Goal: Navigation & Orientation: Find specific page/section

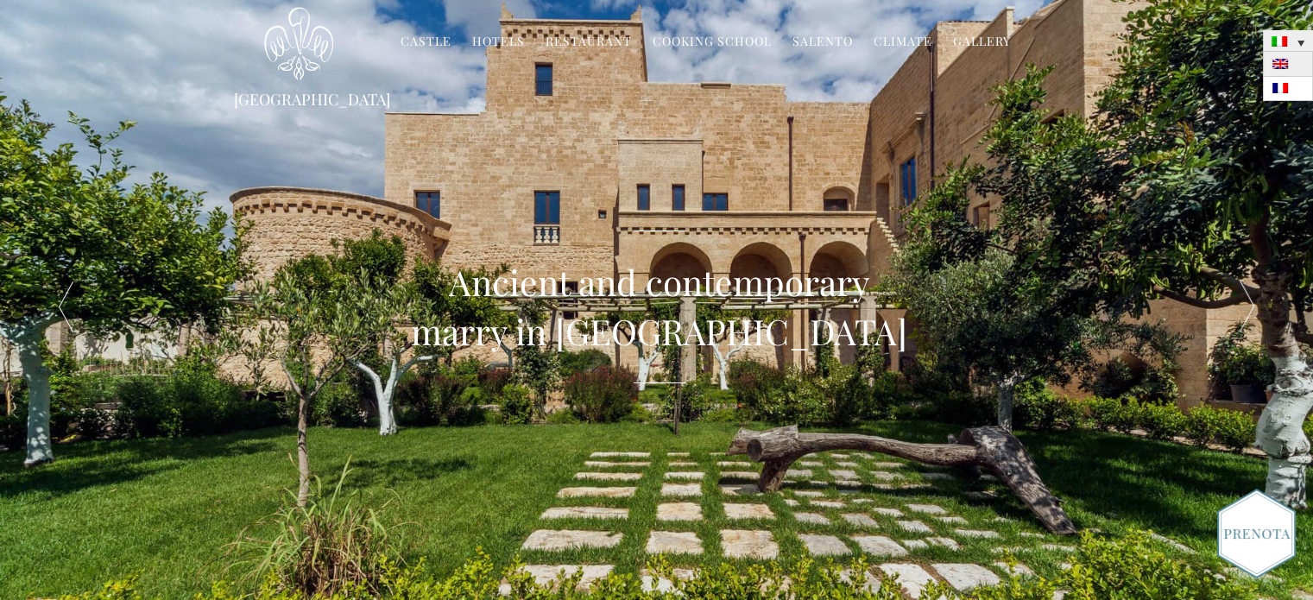
click at [1288, 67] on link at bounding box center [1288, 64] width 50 height 24
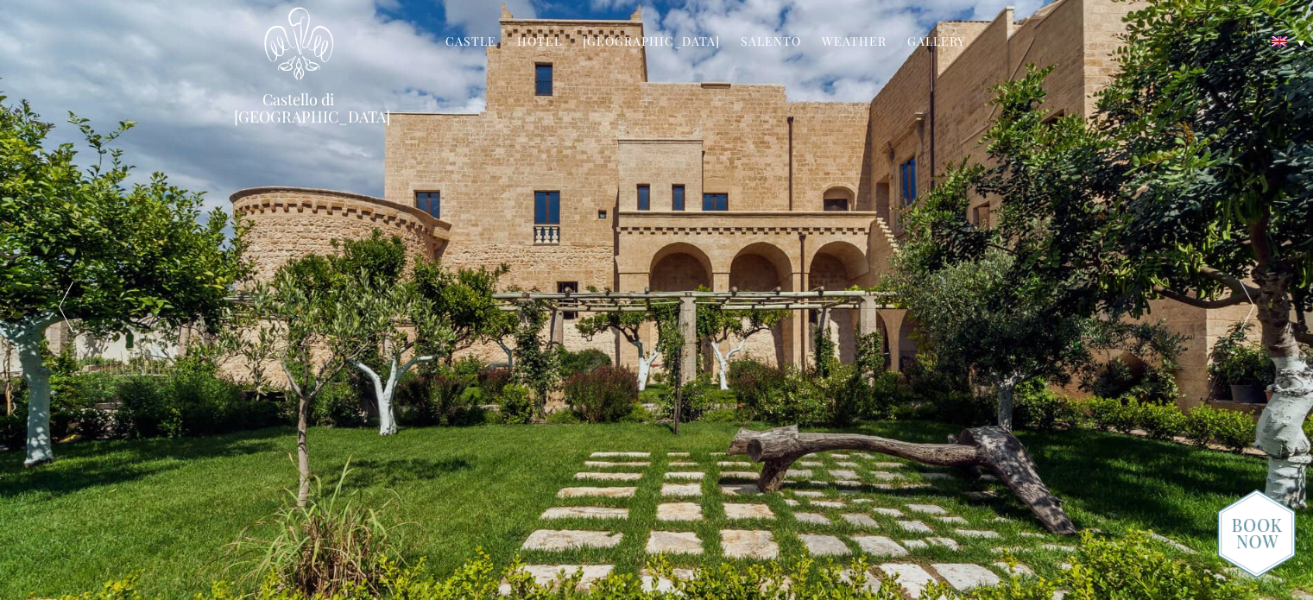
click at [549, 38] on link "Hotel" at bounding box center [539, 43] width 45 height 20
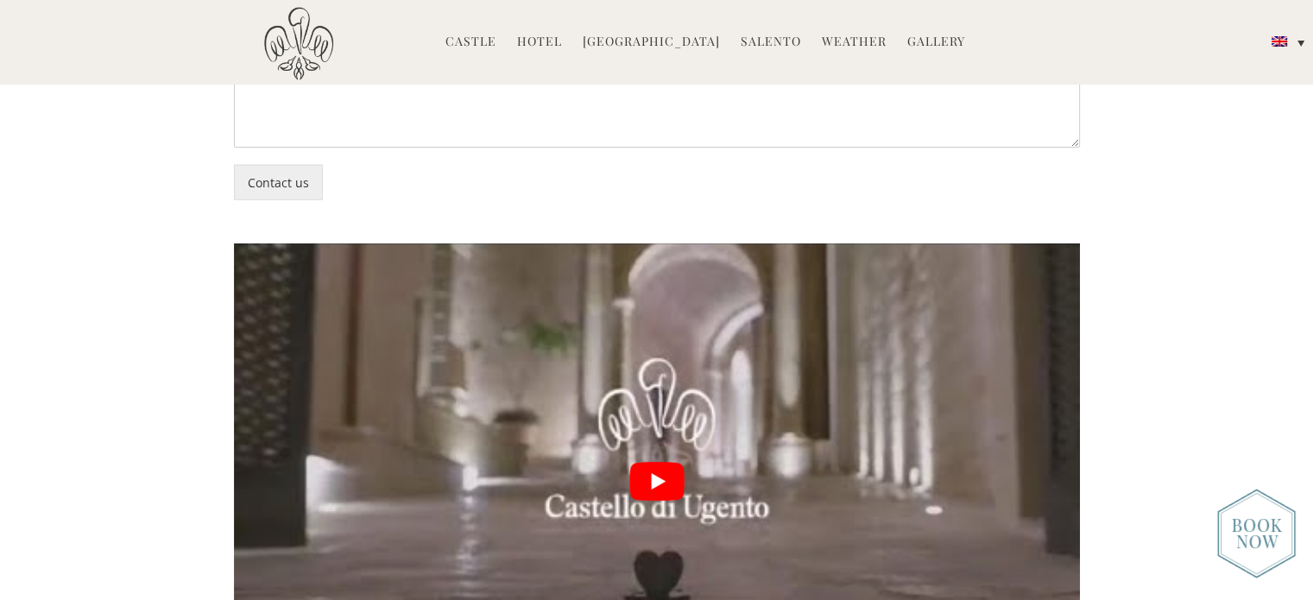
scroll to position [4057, 0]
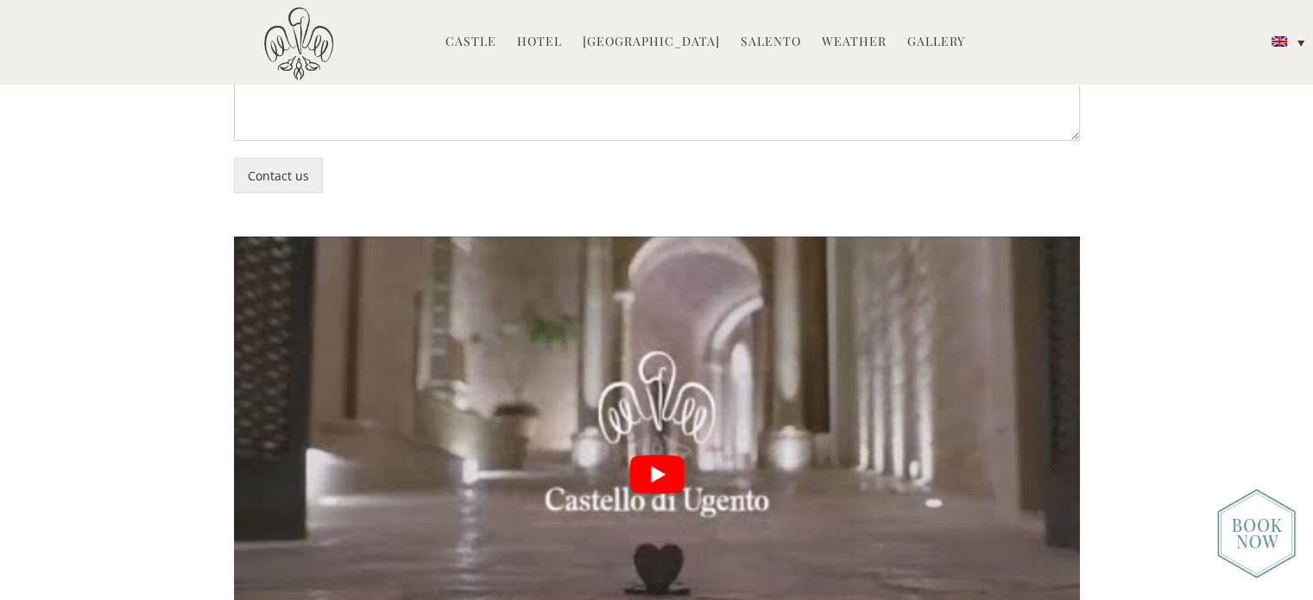
click at [546, 47] on link "Hotel" at bounding box center [539, 43] width 45 height 20
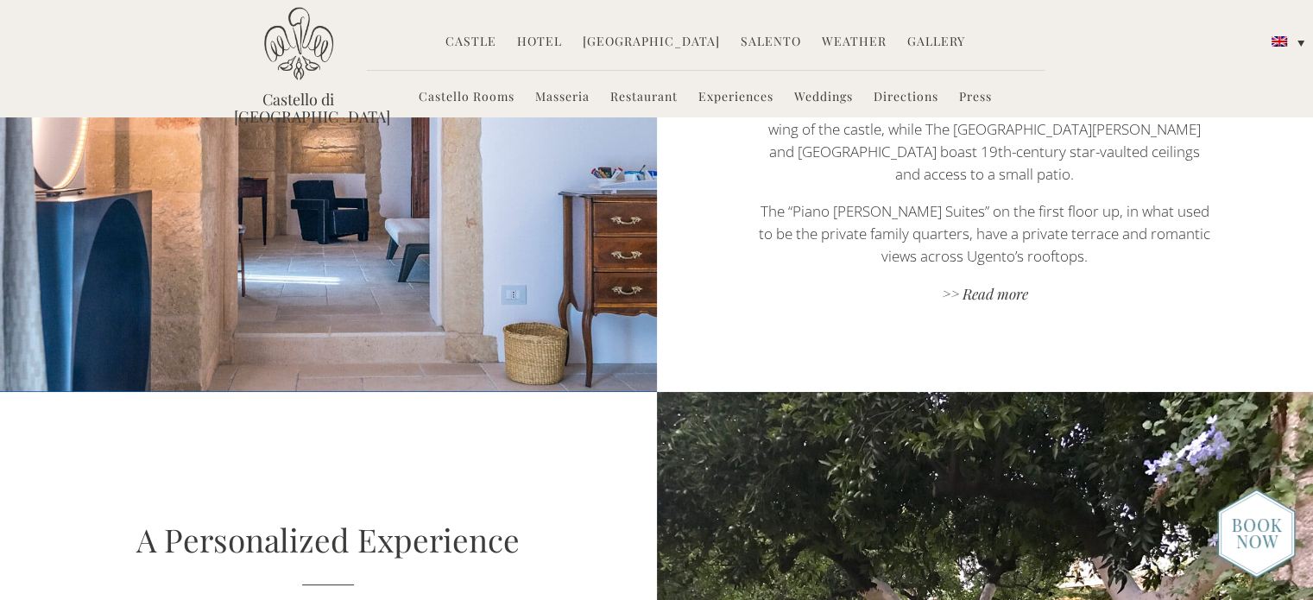
scroll to position [1122, 0]
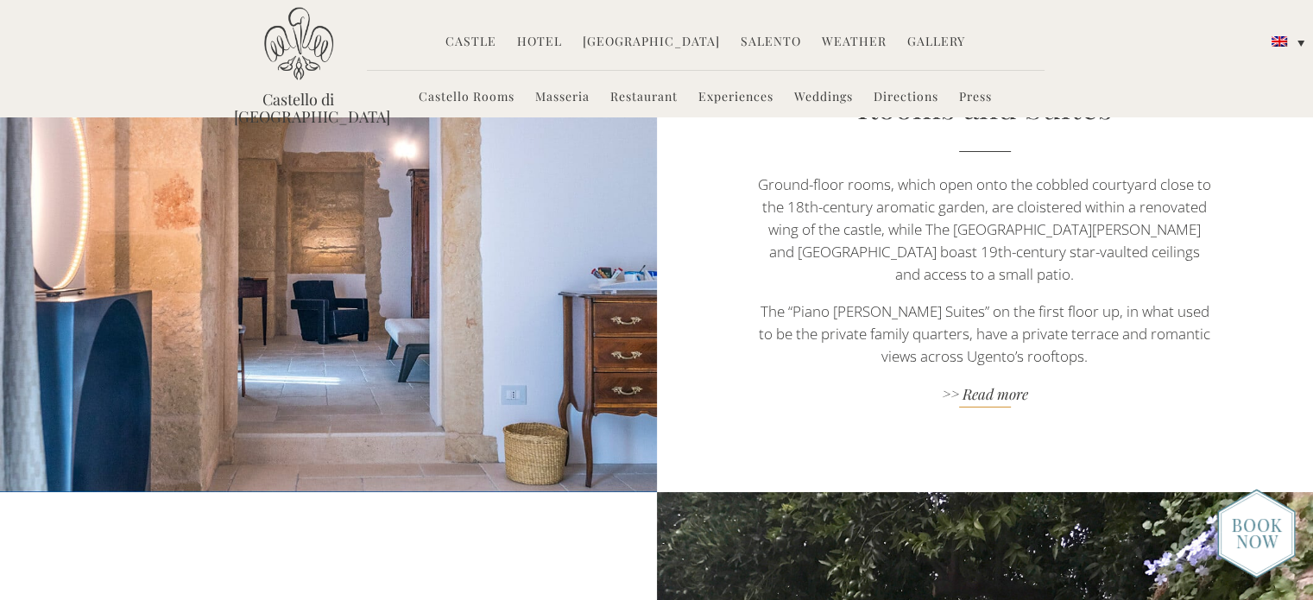
click at [1000, 384] on link ">> Read more" at bounding box center [984, 395] width 459 height 23
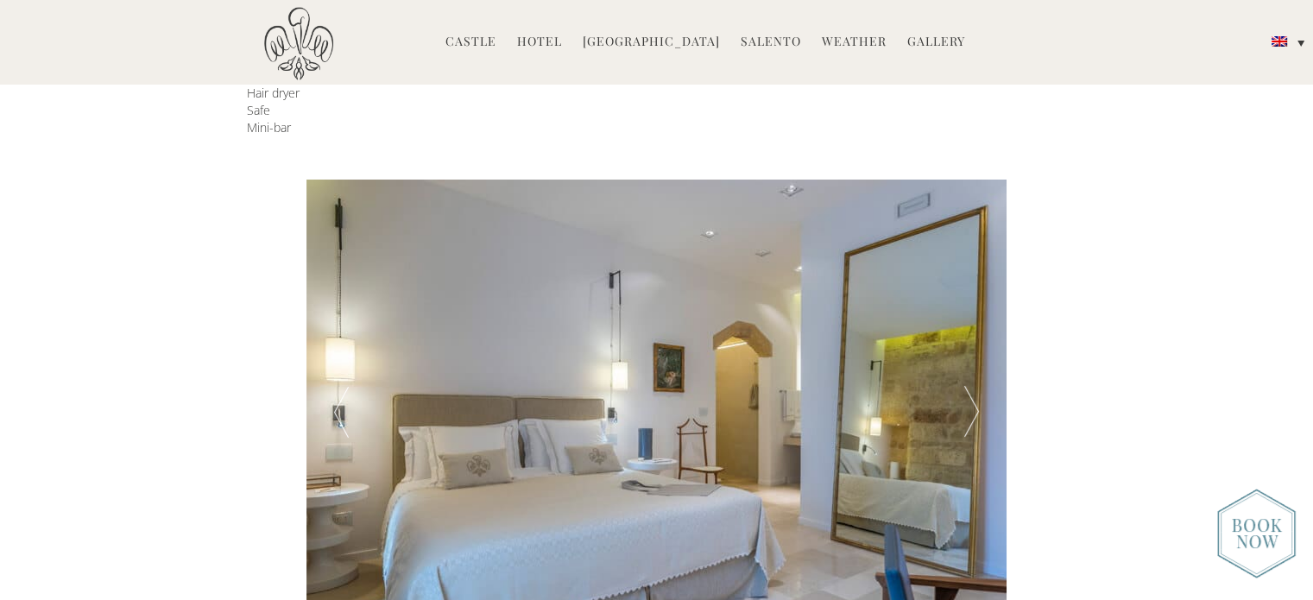
scroll to position [691, 0]
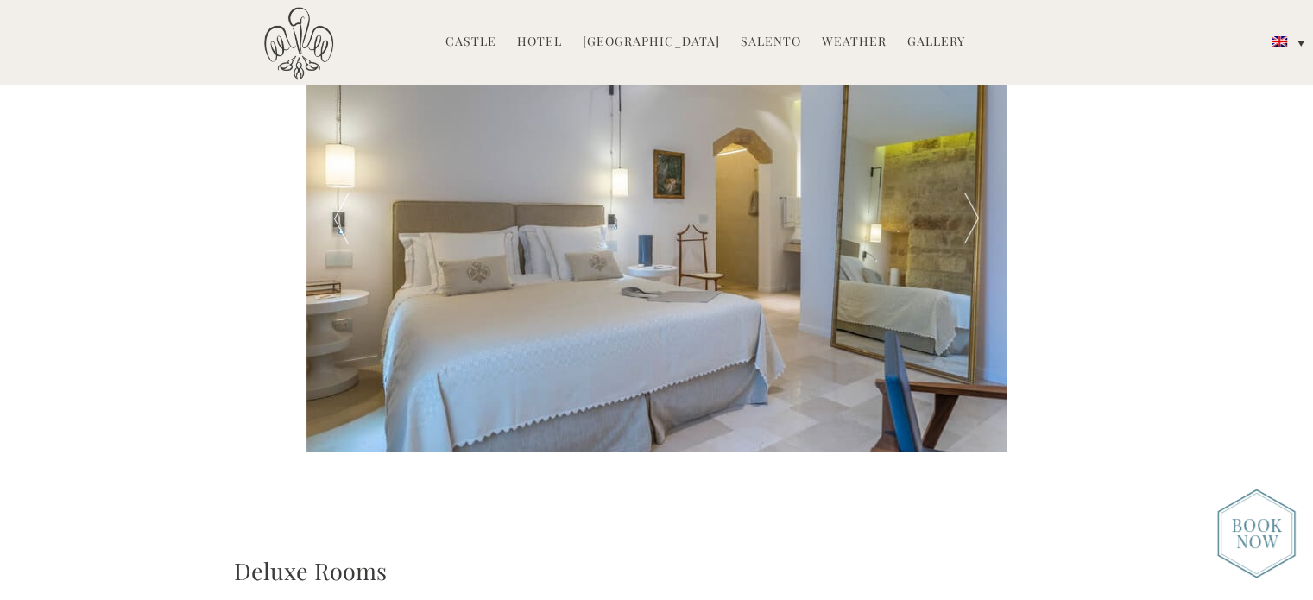
click at [981, 220] on div at bounding box center [972, 219] width 70 height 466
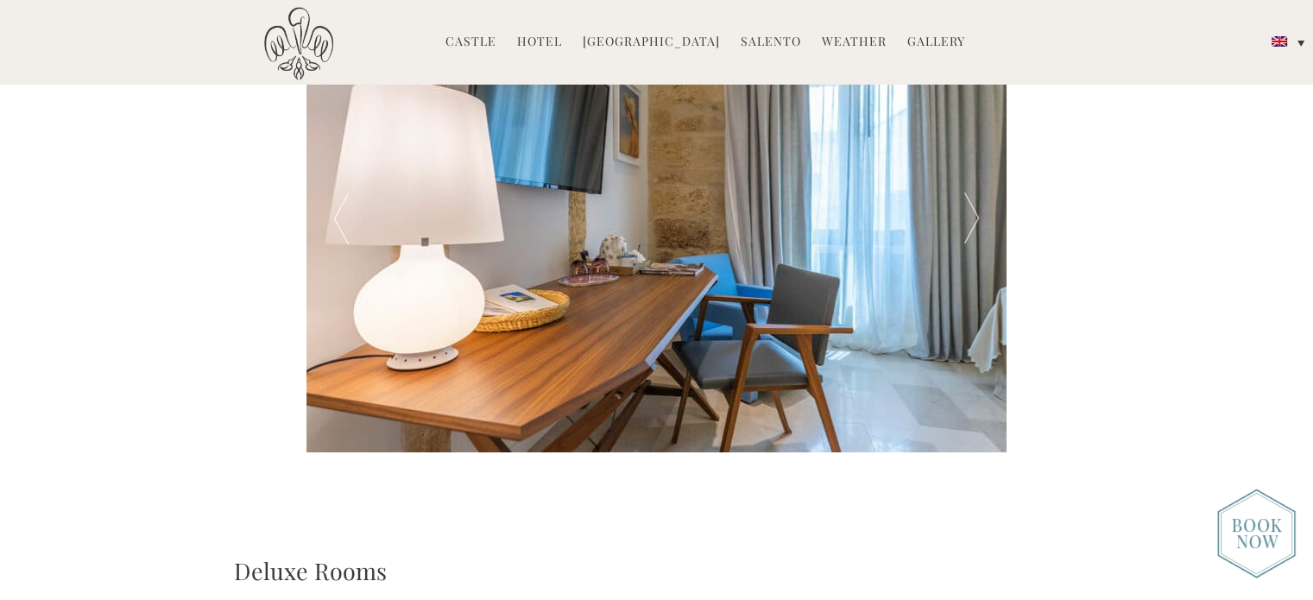
click at [973, 220] on div at bounding box center [972, 219] width 70 height 466
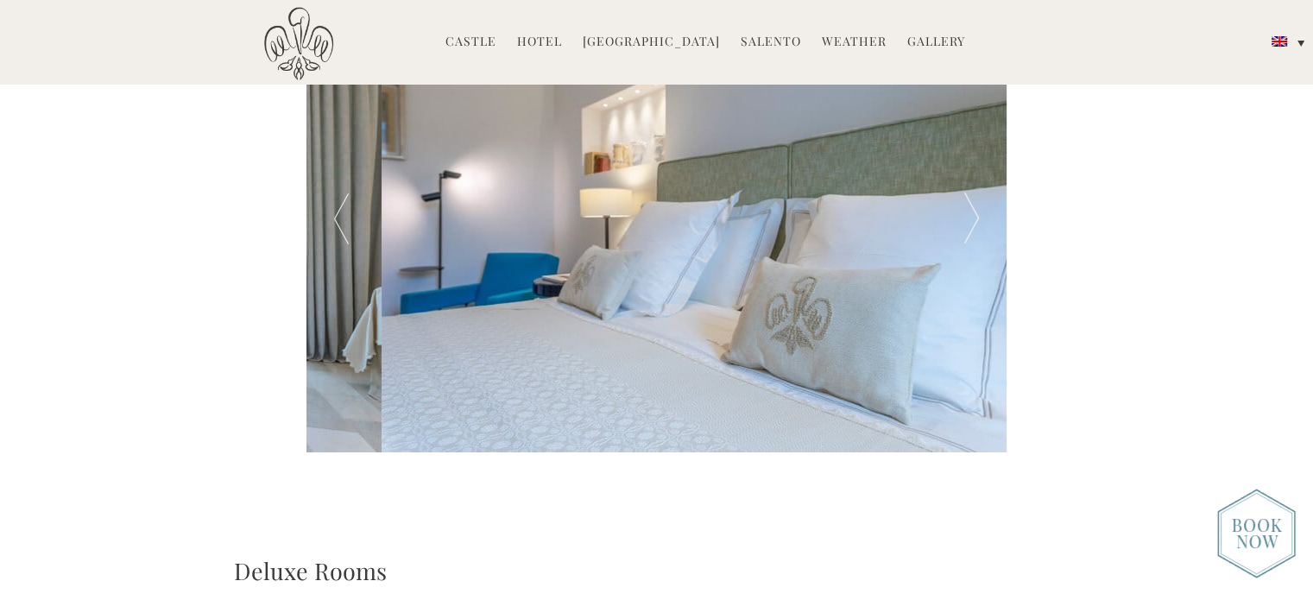
click at [971, 220] on div at bounding box center [972, 219] width 70 height 466
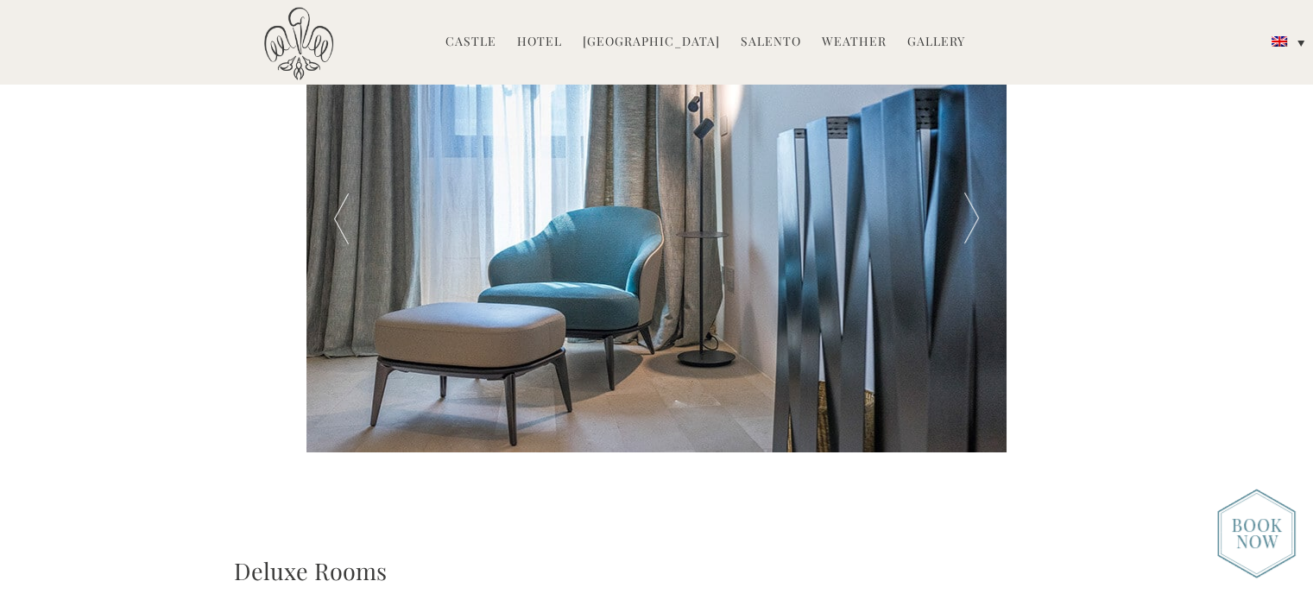
click at [971, 220] on div at bounding box center [972, 219] width 70 height 466
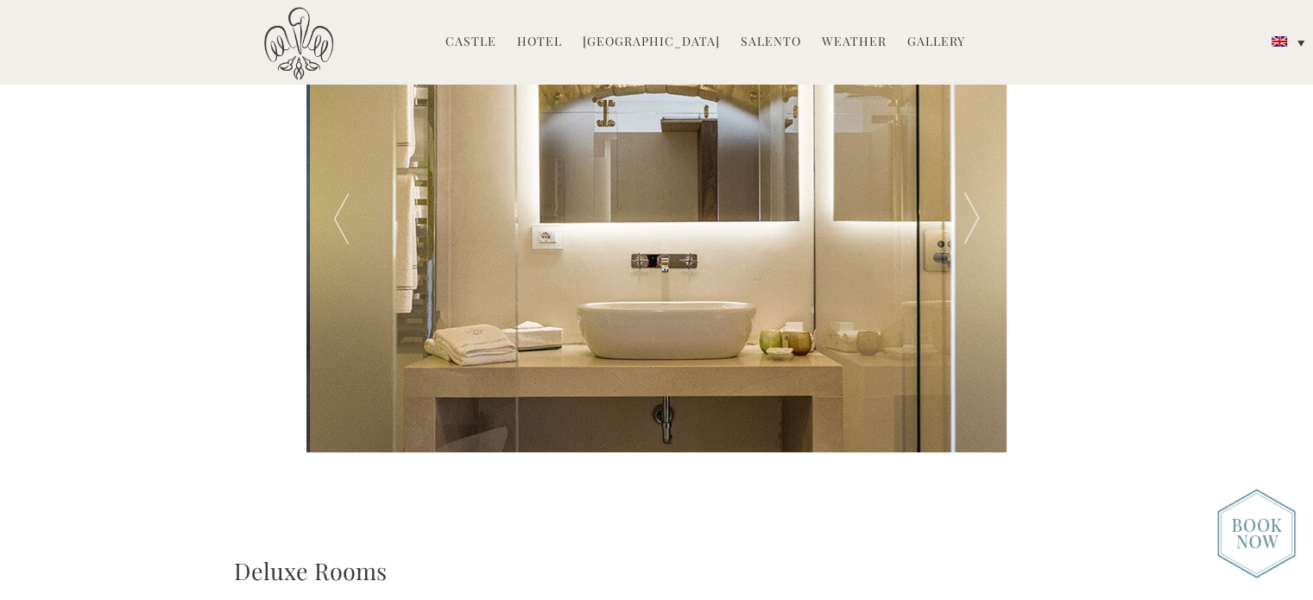
click at [971, 220] on div at bounding box center [972, 219] width 70 height 466
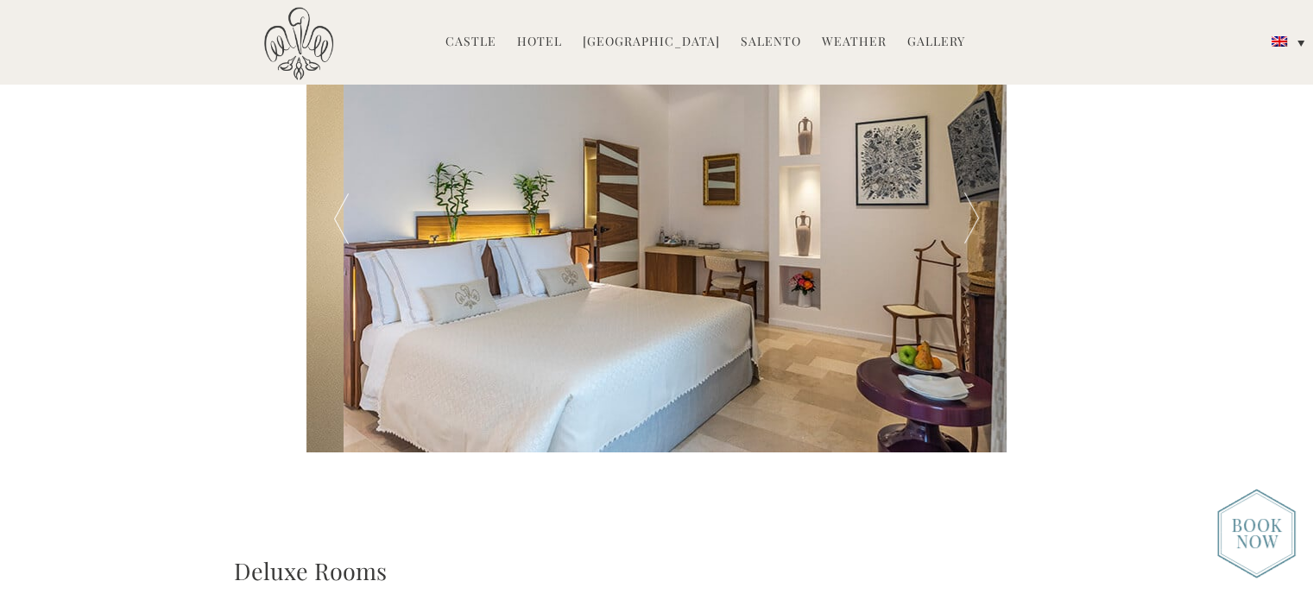
click at [971, 220] on div at bounding box center [972, 219] width 70 height 466
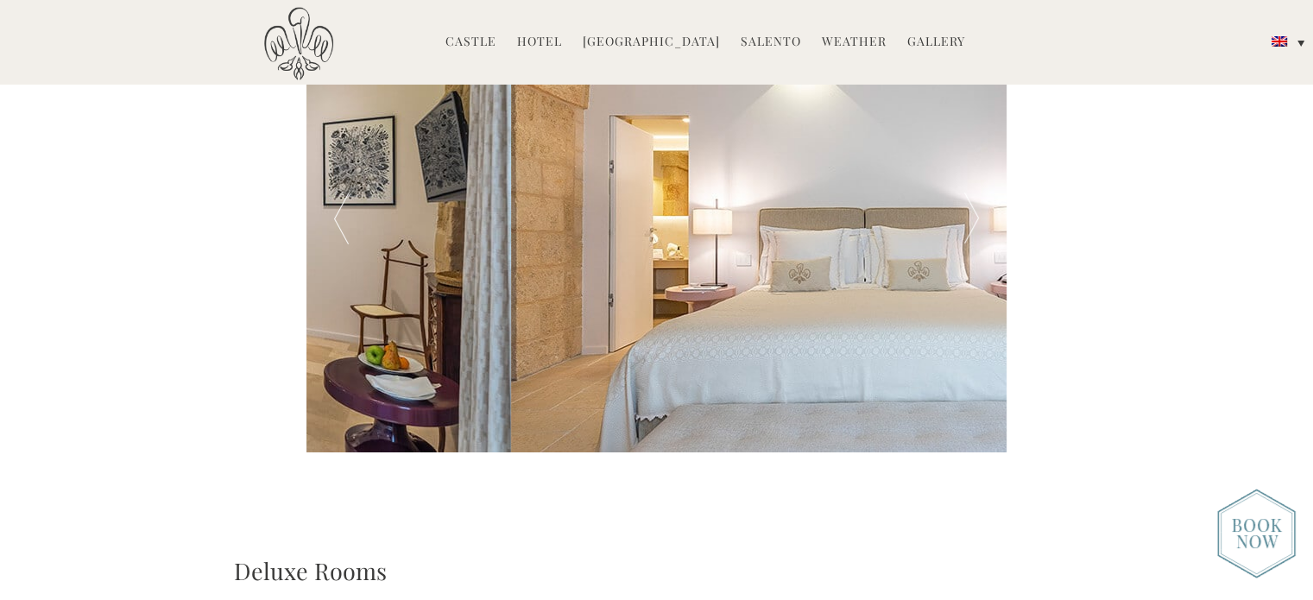
click at [971, 220] on div at bounding box center [972, 219] width 70 height 466
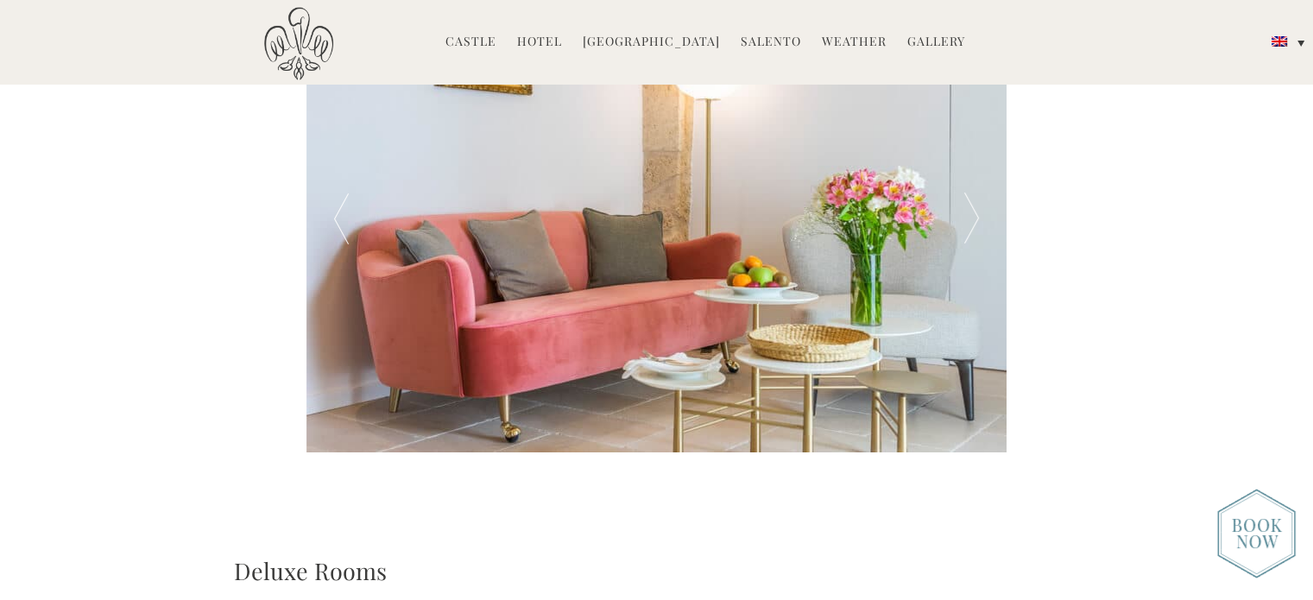
click at [971, 220] on div at bounding box center [972, 219] width 70 height 466
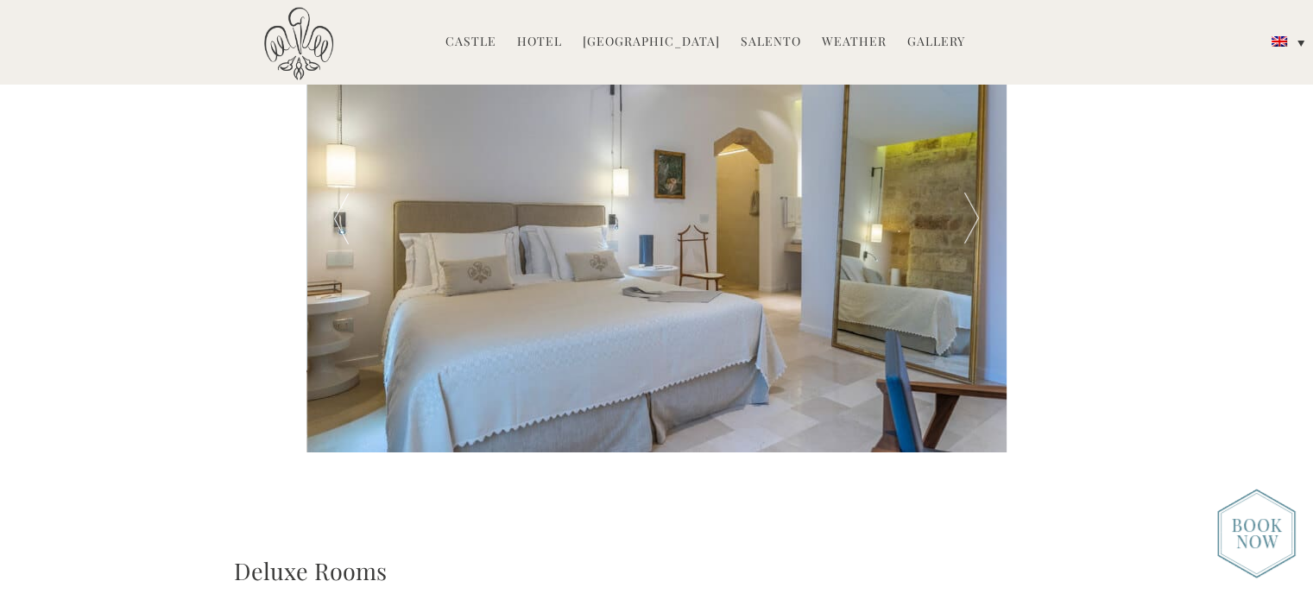
click at [971, 220] on div at bounding box center [972, 219] width 70 height 466
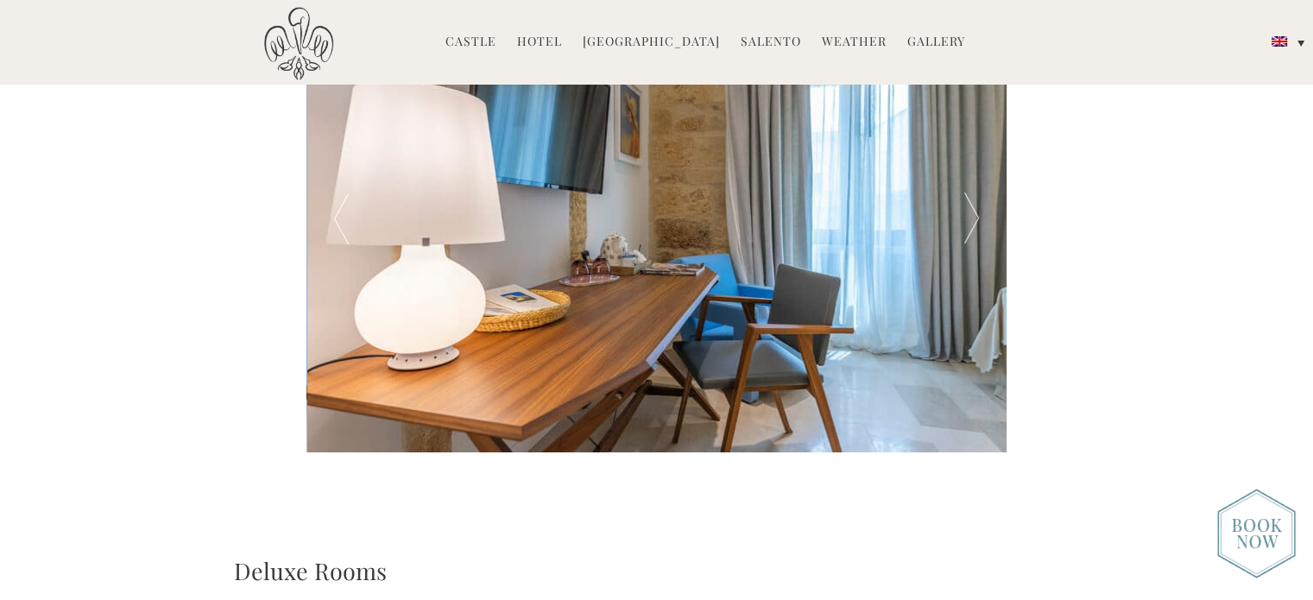
click at [971, 220] on div at bounding box center [972, 219] width 70 height 466
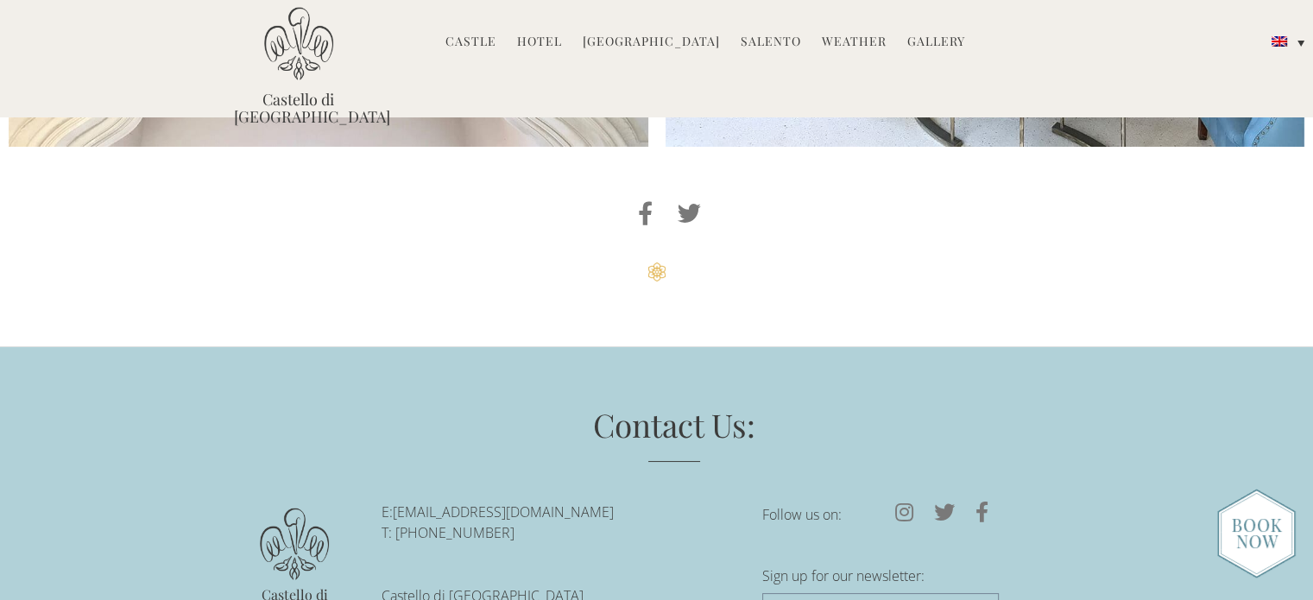
scroll to position [4433, 0]
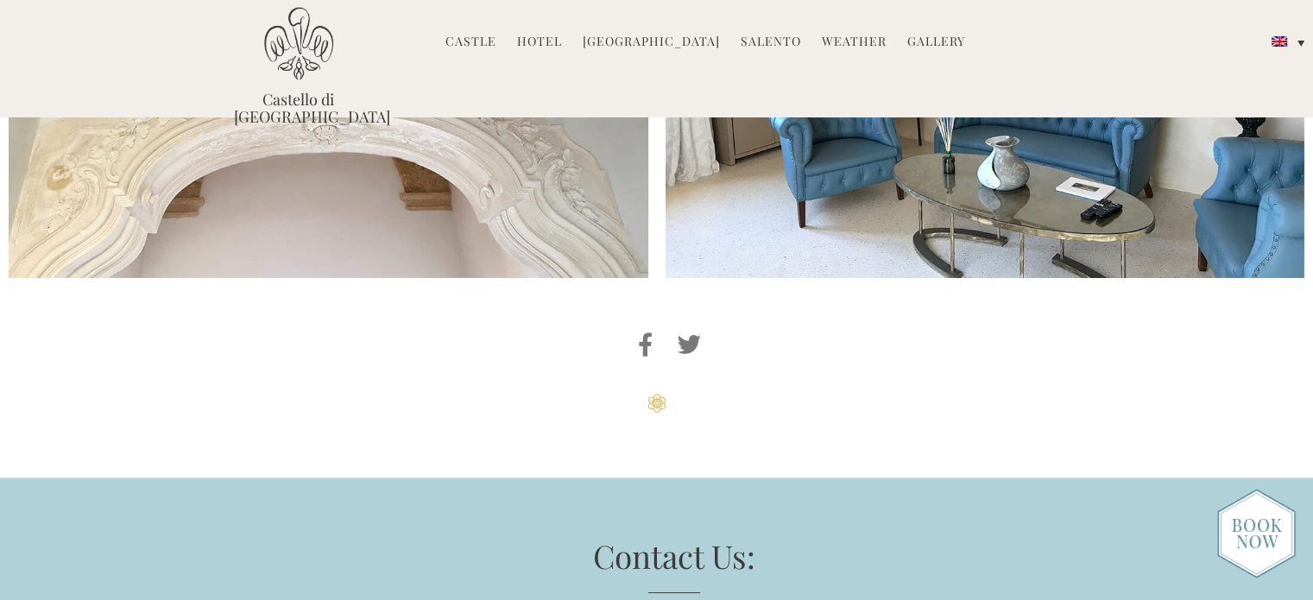
click at [915, 35] on link "Gallery" at bounding box center [936, 43] width 58 height 20
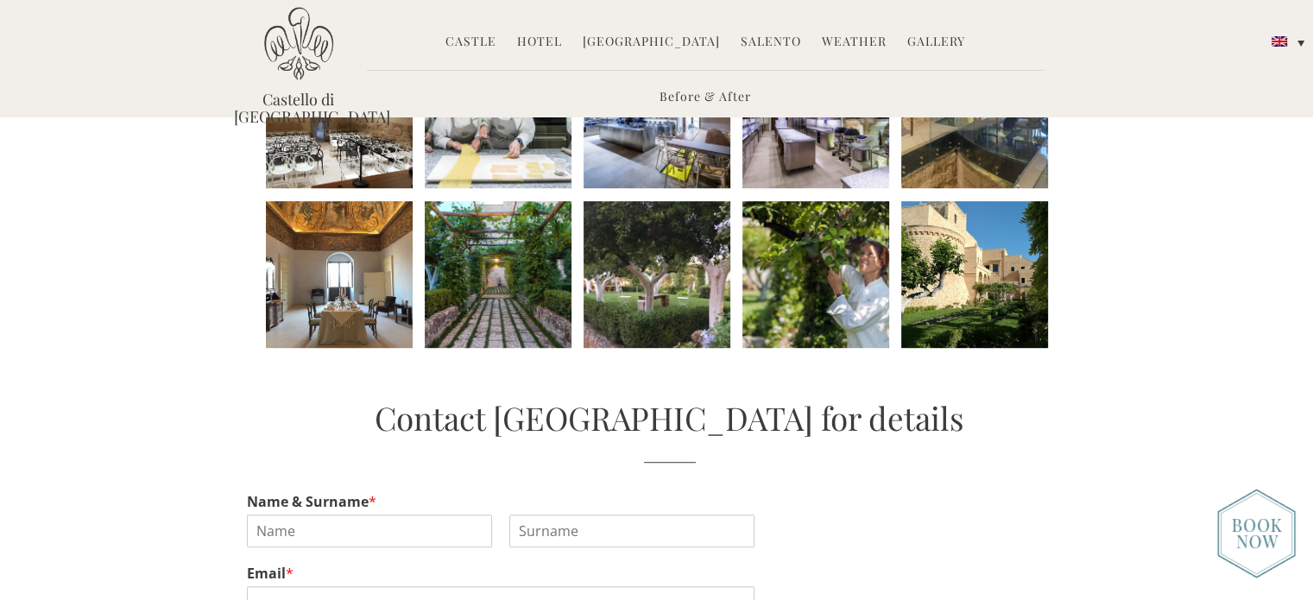
scroll to position [432, 0]
